Goal: Task Accomplishment & Management: Complete application form

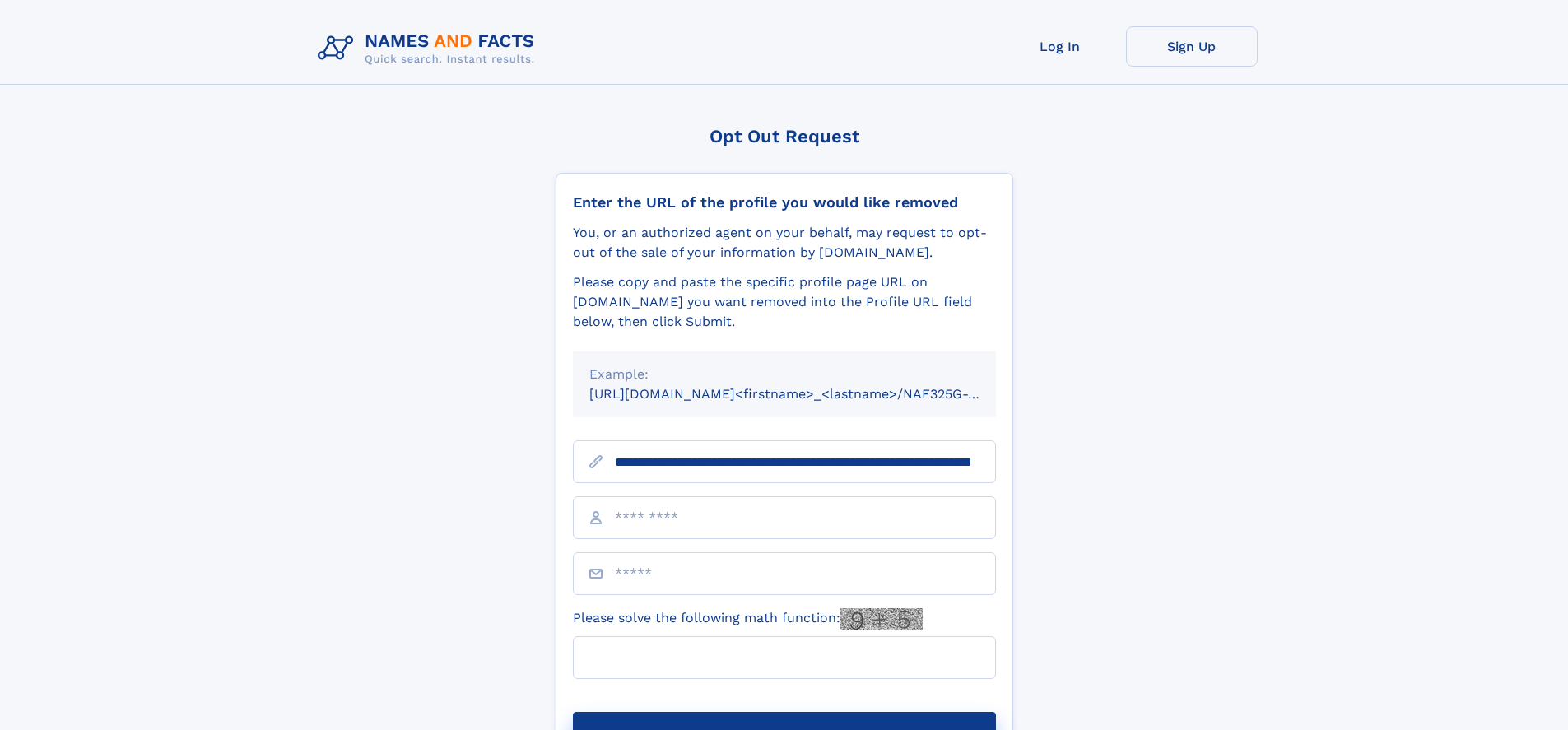
scroll to position [0, 149]
type input "**********"
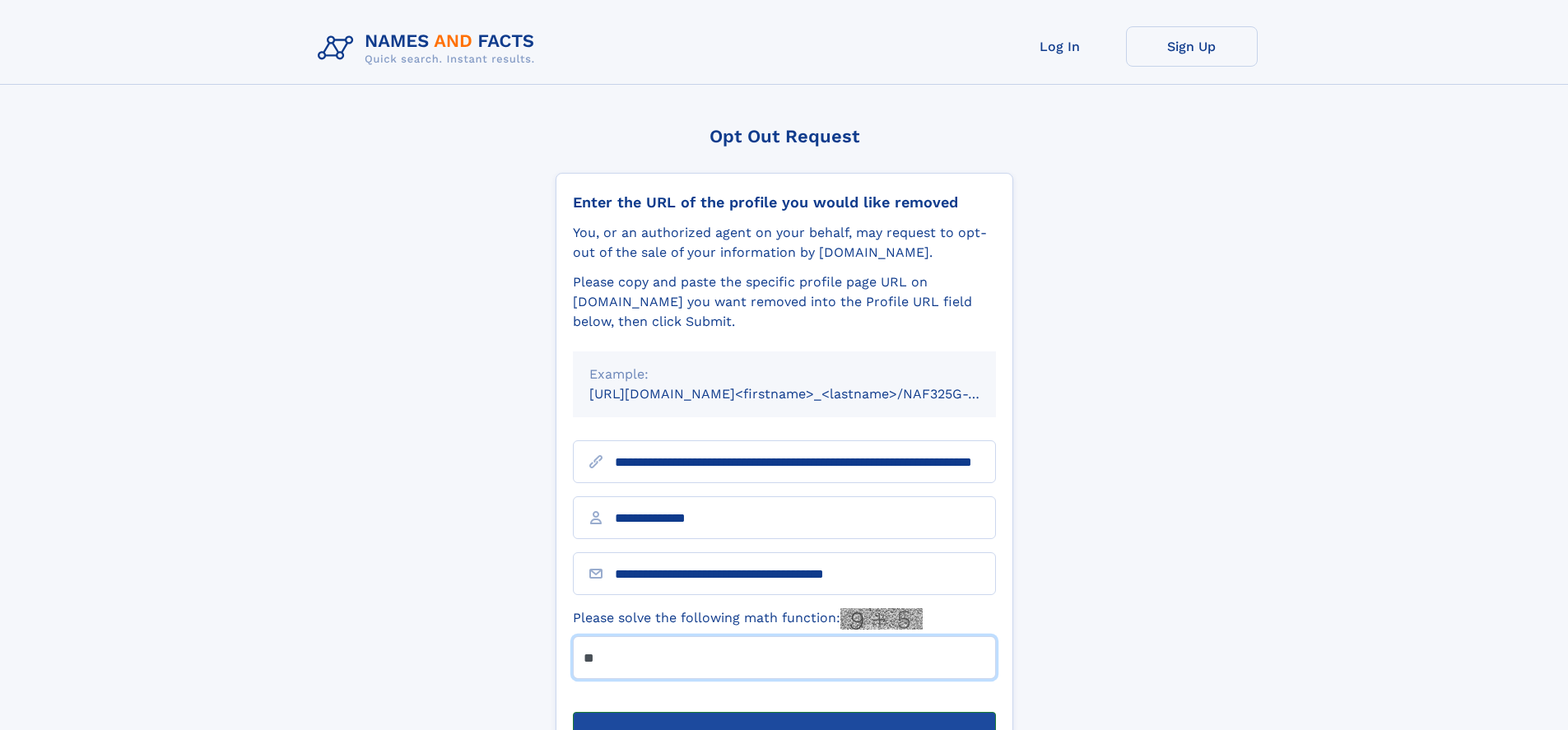
type input "**"
click at [783, 712] on button "Submit Opt Out Request" at bounding box center [784, 738] width 423 height 53
